Goal: Task Accomplishment & Management: Manage account settings

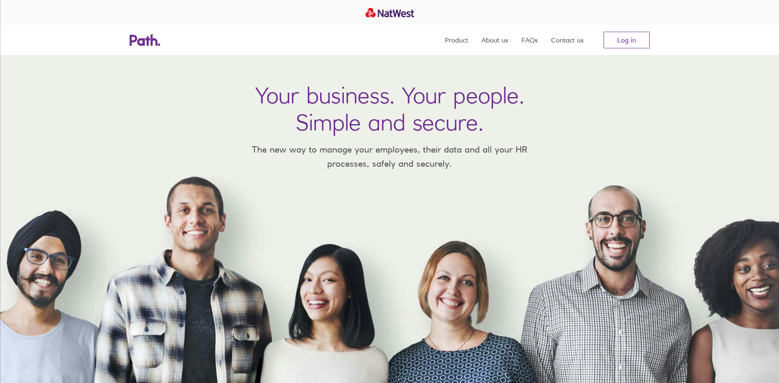
click at [627, 40] on link "Log in" at bounding box center [626, 40] width 46 height 17
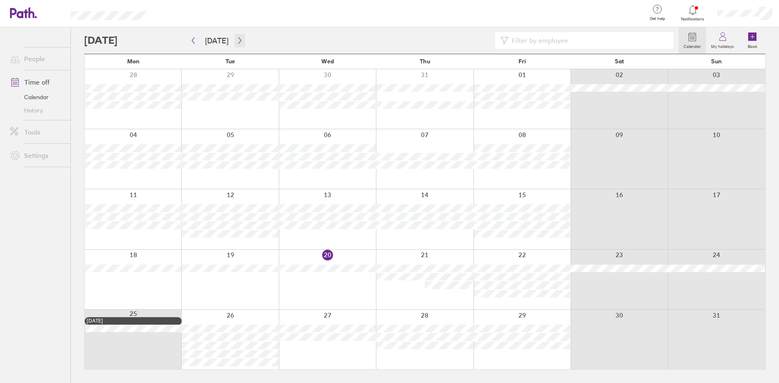
click at [238, 42] on icon "button" at bounding box center [240, 40] width 6 height 7
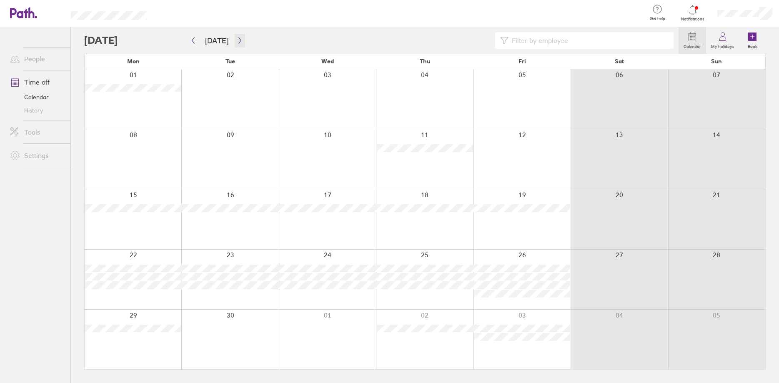
click at [237, 39] on icon "button" at bounding box center [240, 40] width 6 height 7
click at [237, 41] on icon "button" at bounding box center [240, 40] width 6 height 7
click at [237, 39] on icon "button" at bounding box center [240, 40] width 6 height 7
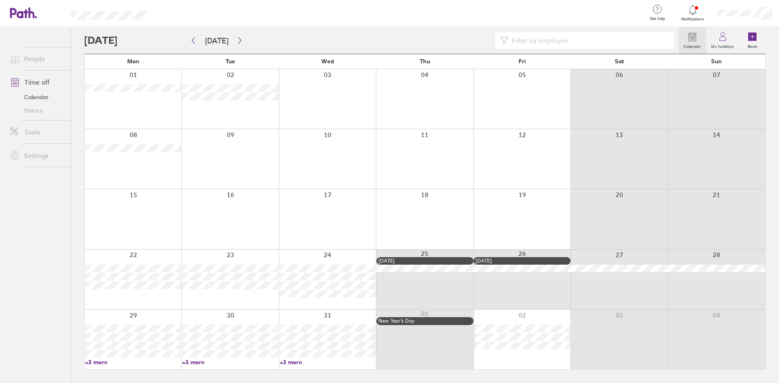
click at [101, 362] on link "+3 more" at bounding box center [133, 361] width 96 height 7
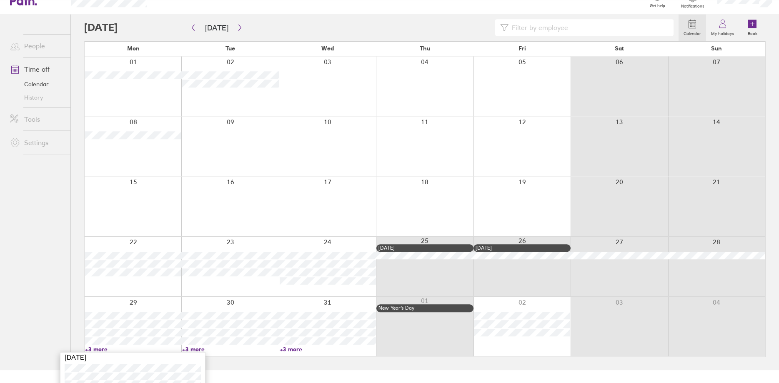
scroll to position [12, 0]
